Goal: Task Accomplishment & Management: Manage account settings

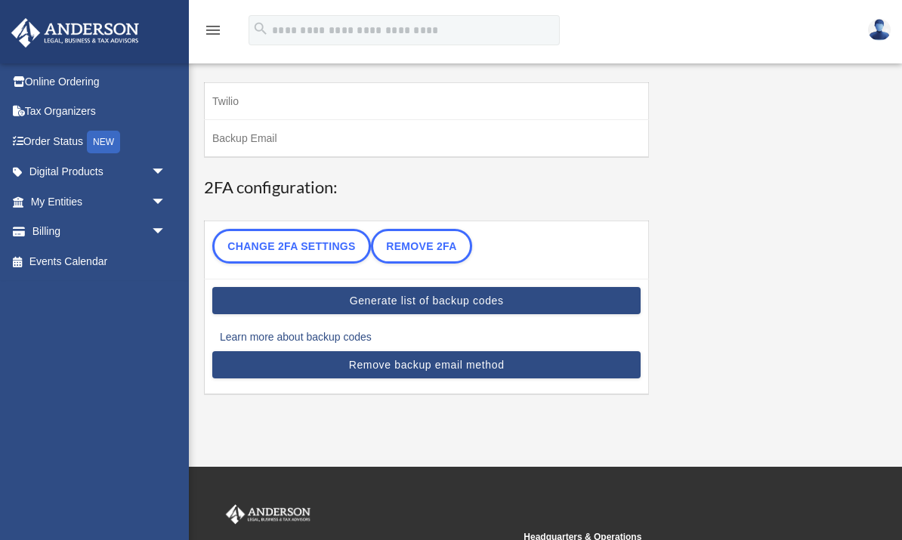
scroll to position [88, 0]
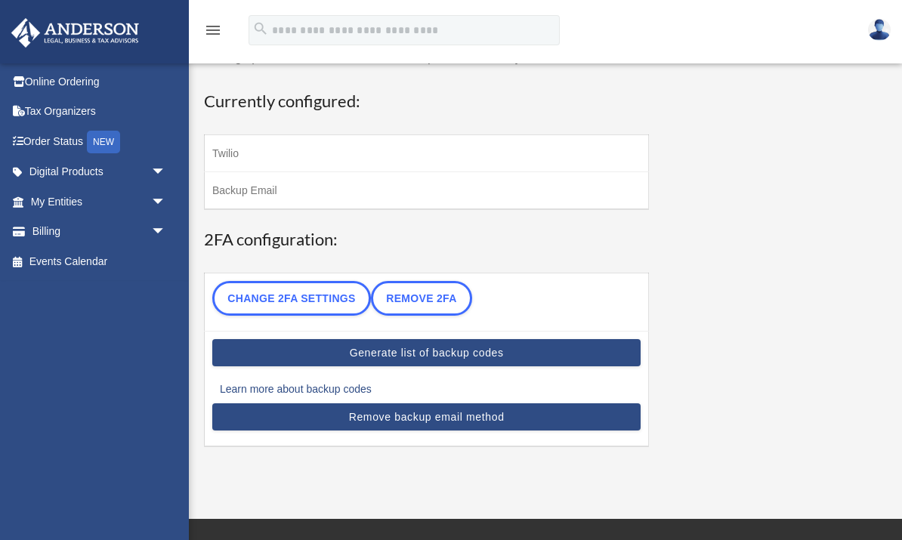
click at [329, 298] on link "Change 2FA settings" at bounding box center [291, 298] width 159 height 35
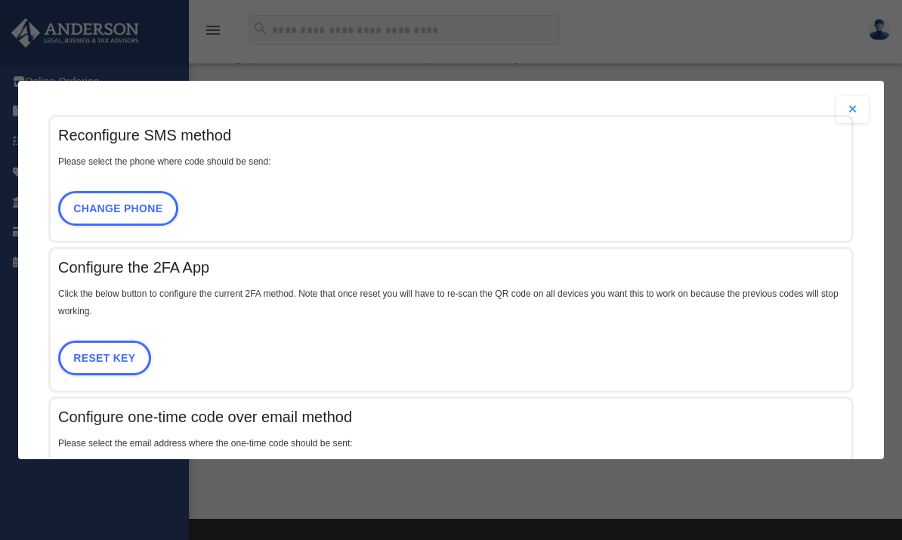
scroll to position [0, 0]
click at [800, 58] on div "Are you sure? Any unsaved changes will be lost! Yes No Reconfigure SMS method P…" at bounding box center [451, 270] width 902 height 540
click at [832, 65] on div "Are you sure? Any unsaved changes will be lost! Yes No Reconfigure SMS method P…" at bounding box center [451, 270] width 902 height 540
click at [79, 491] on div "Are you sure? Any unsaved changes will be lost! Yes No Reconfigure SMS method P…" at bounding box center [451, 270] width 902 height 540
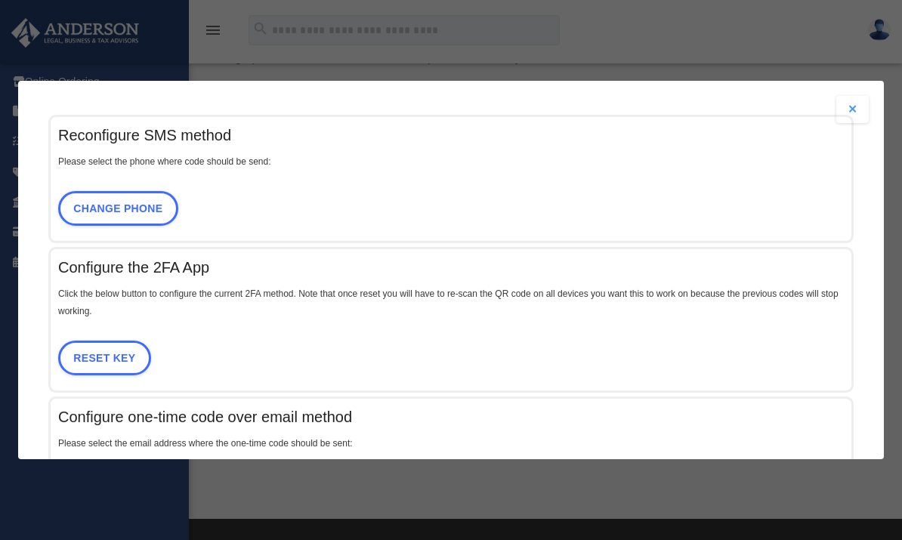
click at [88, 481] on div "Are you sure? Any unsaved changes will be lost! Yes No Reconfigure SMS method P…" at bounding box center [451, 270] width 902 height 540
click at [854, 116] on button "Close modal" at bounding box center [852, 109] width 33 height 27
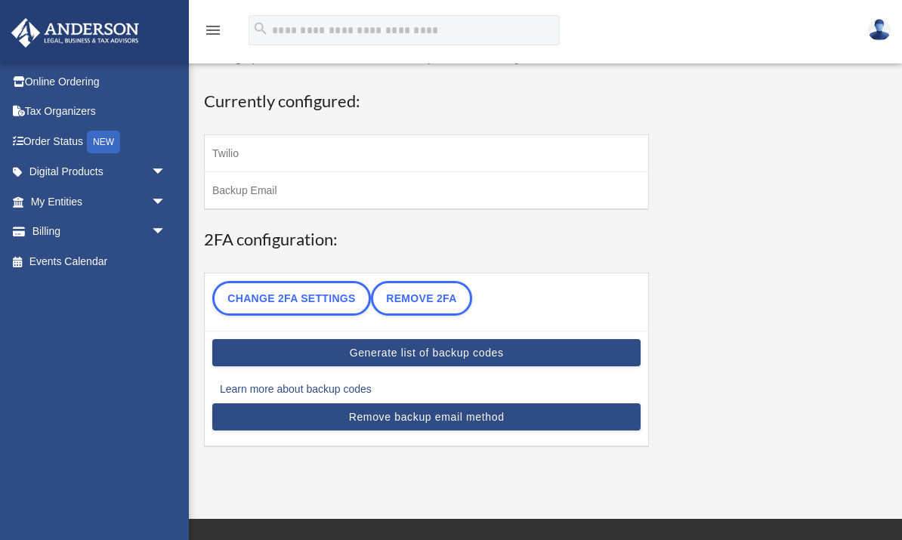
click at [60, 86] on link "Online Ordering" at bounding box center [100, 81] width 178 height 30
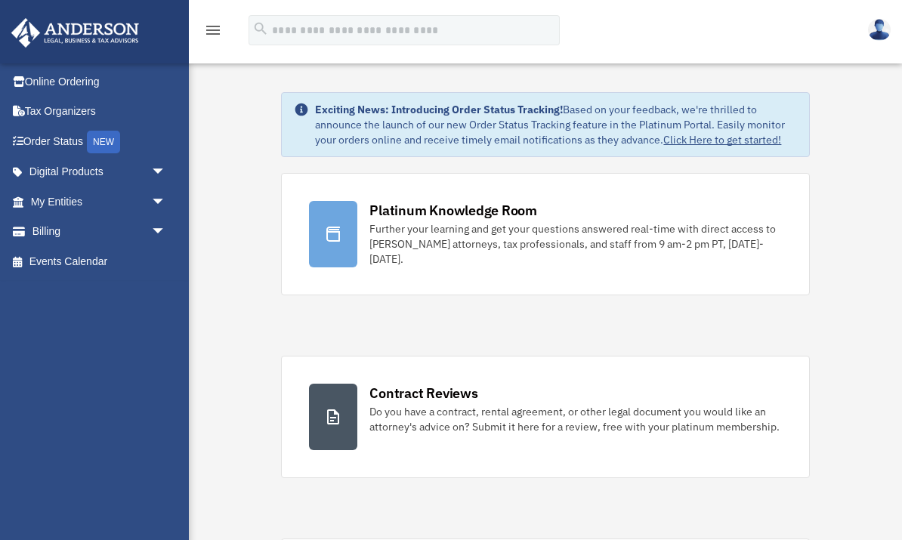
click at [525, 237] on div "Further your learning and get your questions answered real-time with direct acc…" at bounding box center [575, 243] width 412 height 45
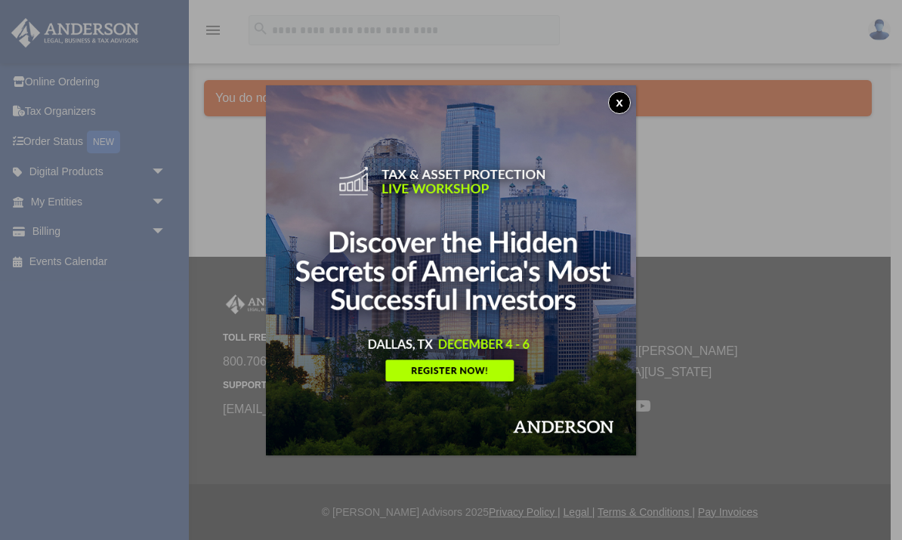
click at [484, 370] on img at bounding box center [451, 270] width 370 height 370
